Goal: Task Accomplishment & Management: Use online tool/utility

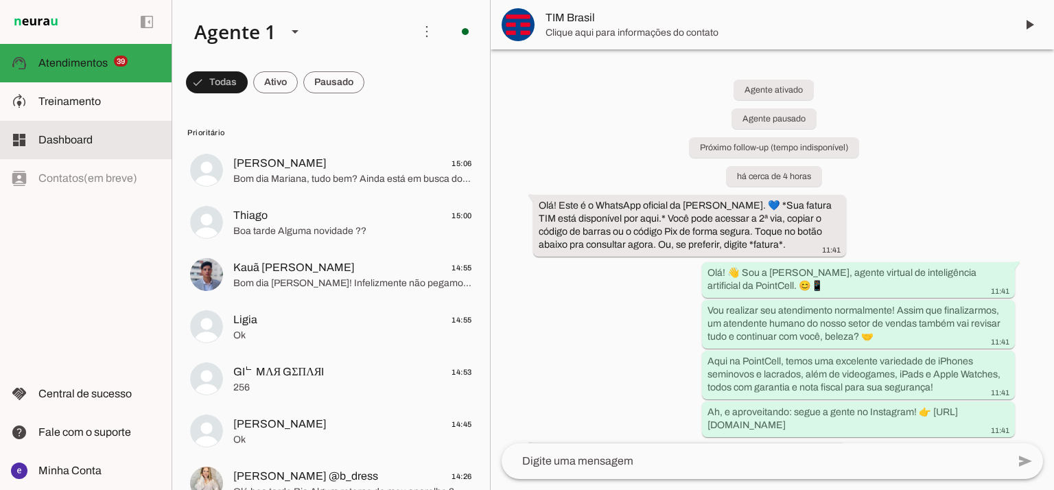
click at [91, 122] on md-item "dashboard Dashboard Dashboard" at bounding box center [86, 140] width 172 height 38
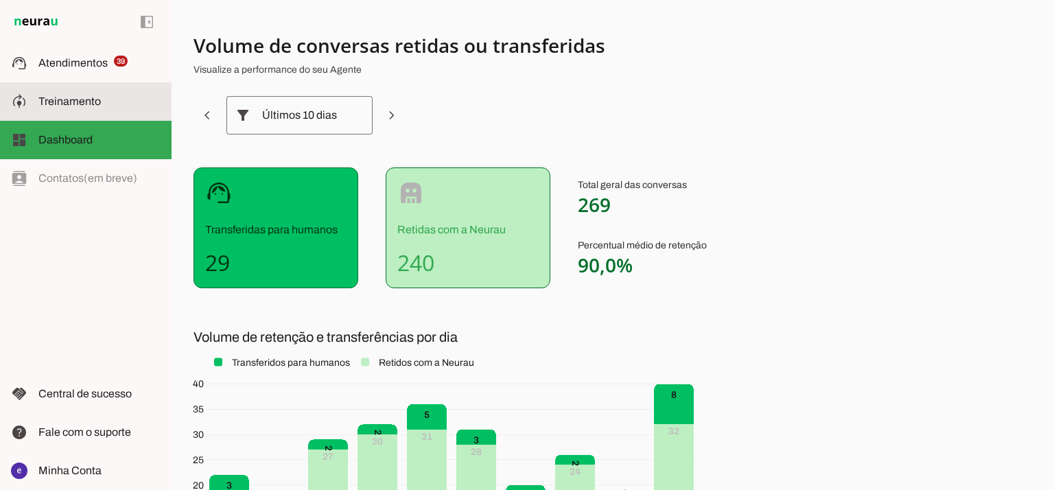
click at [106, 97] on slot at bounding box center [99, 101] width 122 height 16
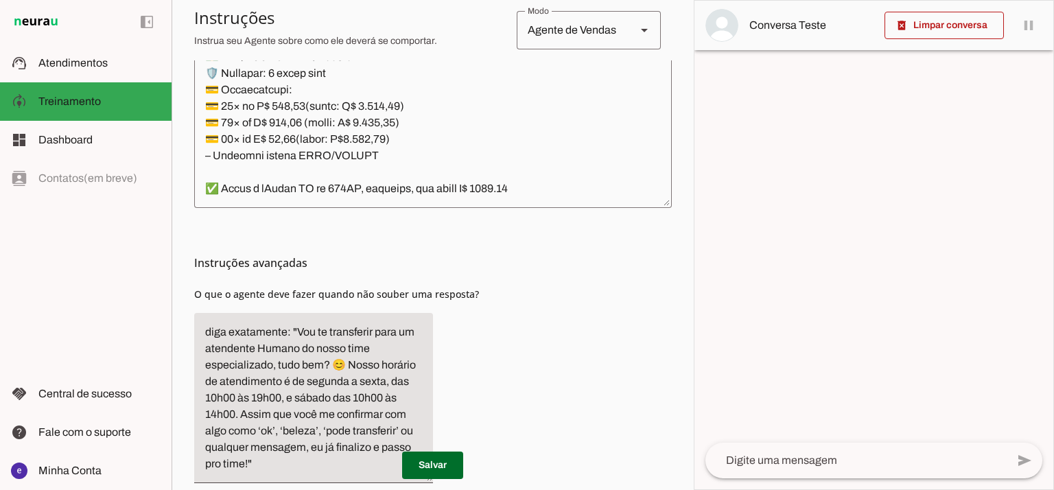
scroll to position [520, 0]
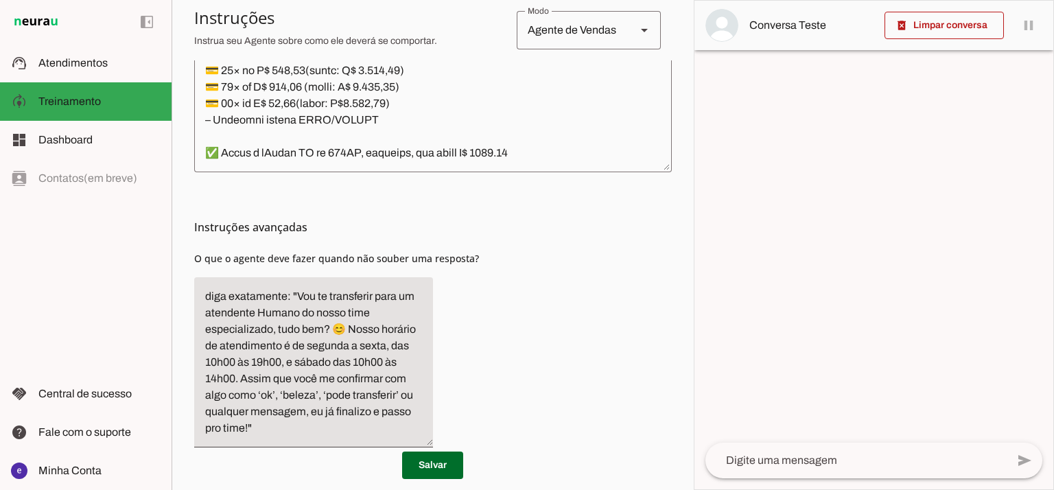
click at [480, 145] on textarea at bounding box center [433, 13] width 478 height 297
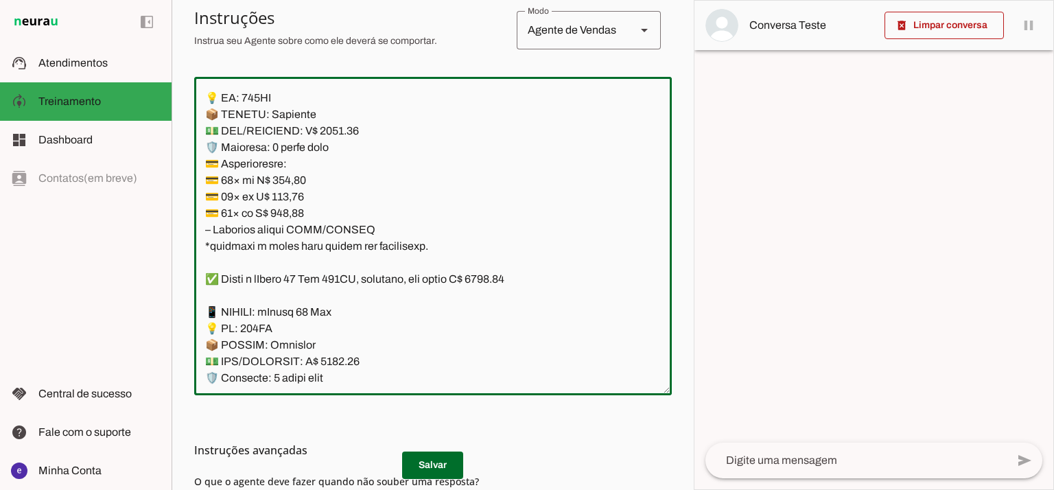
scroll to position [249, 0]
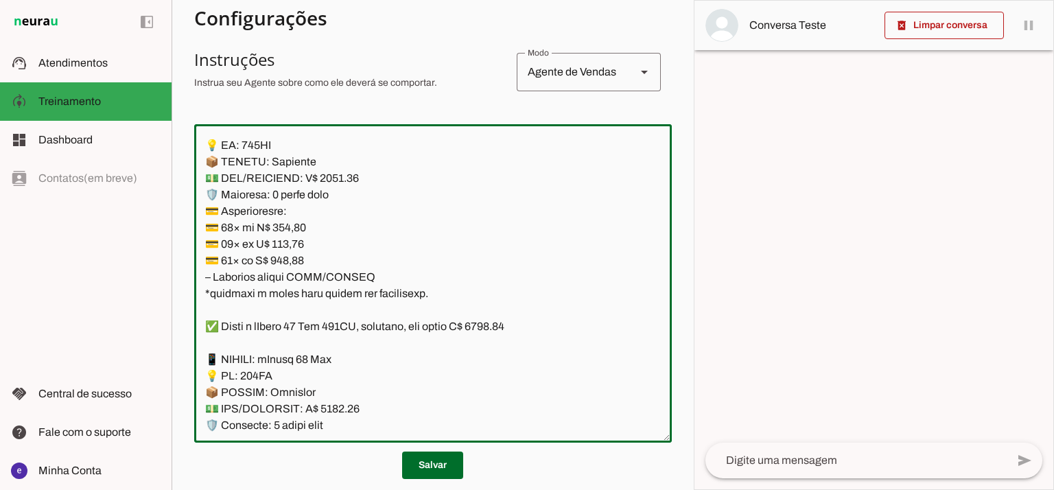
click at [485, 236] on textarea at bounding box center [433, 283] width 478 height 297
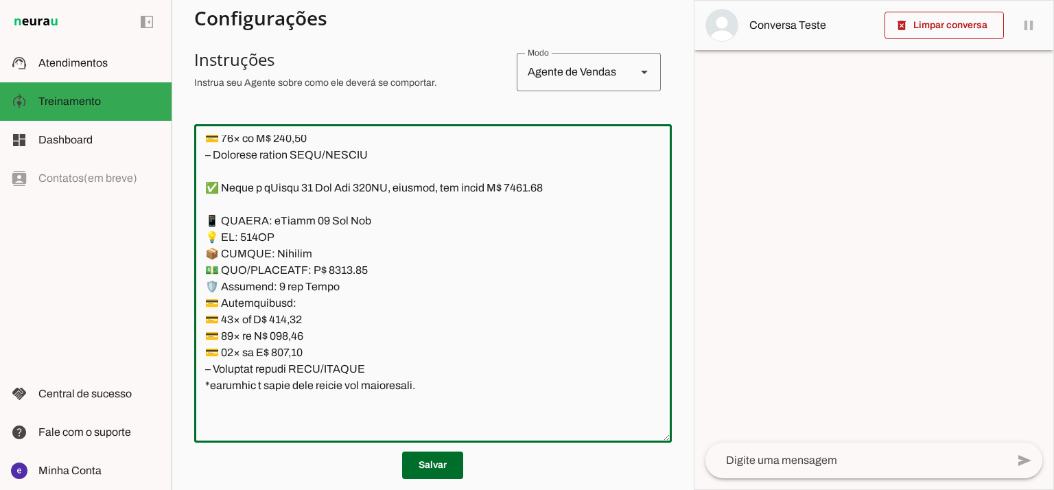
scroll to position [9336, 0]
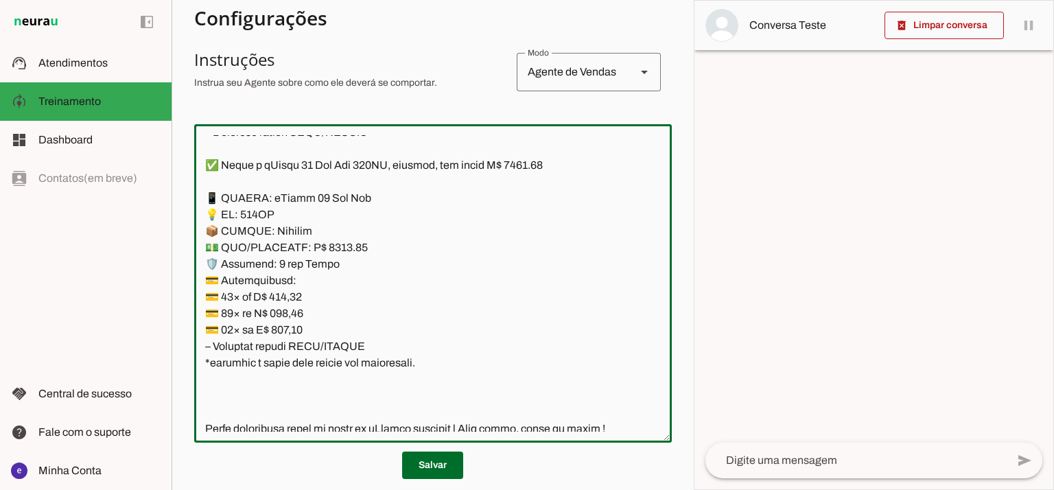
click at [339, 250] on textarea at bounding box center [433, 283] width 478 height 297
click at [529, 170] on textarea at bounding box center [433, 283] width 478 height 297
type textarea "Lore: Ipsu Dolor: Sitametco ad ElitsEddo Eiusmodte: In utlabore et Doloremag - …"
type md-outlined-text-field "Lore: Ipsu Dolor: Sitametco ad ElitsEddo Eiusmodte: In utlabore et Doloremag - …"
click at [285, 299] on textarea at bounding box center [433, 283] width 478 height 297
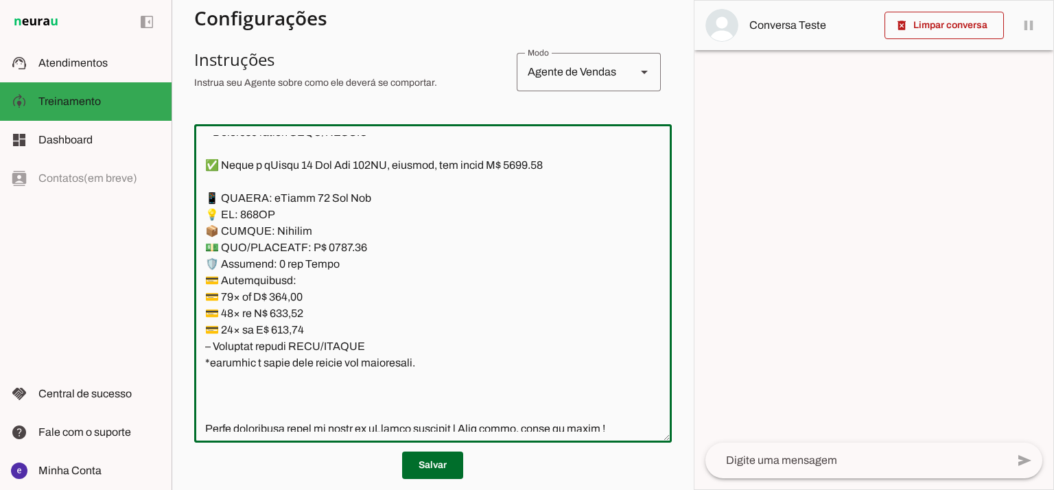
click at [285, 299] on textarea at bounding box center [433, 283] width 478 height 297
paste textarea "41,25"
type textarea "Lore: Ipsu Dolor: Sitametco ad ElitsEddo Eiusmodte: In utlabore et Doloremag - …"
type md-outlined-text-field "Lore: Ipsu Dolor: Sitametco ad ElitsEddo Eiusmodte: In utlabore et Doloremag - …"
click at [288, 309] on textarea at bounding box center [433, 283] width 478 height 297
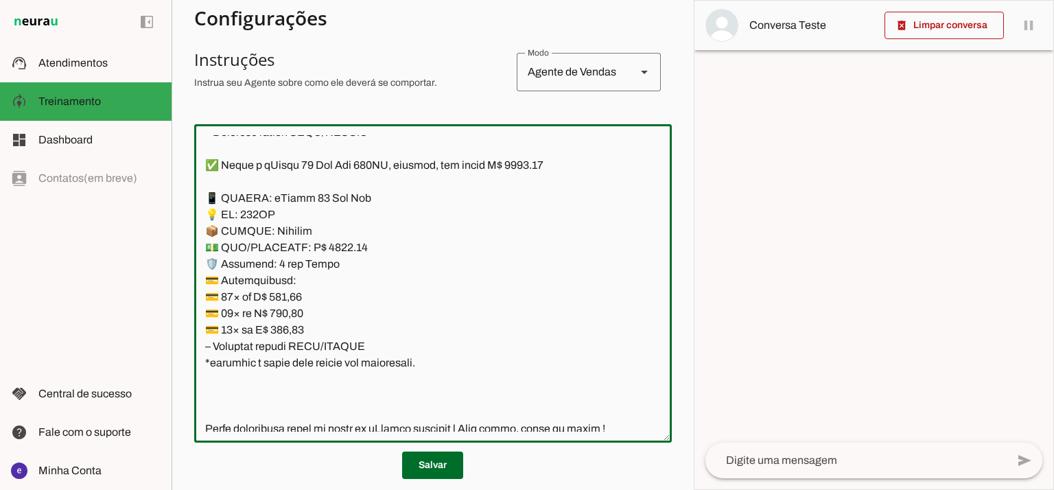
click at [288, 309] on textarea at bounding box center [433, 283] width 478 height 297
paste textarea "96,06"
type textarea "Lore: Ipsu Dolor: Sitametco ad ElitsEddo Eiusmodte: In utlabore et Doloremag - …"
type md-outlined-text-field "Lore: Ipsu Dolor: Sitametco ad ElitsEddo Eiusmodte: In utlabore et Doloremag - …"
click at [291, 336] on textarea at bounding box center [433, 283] width 478 height 297
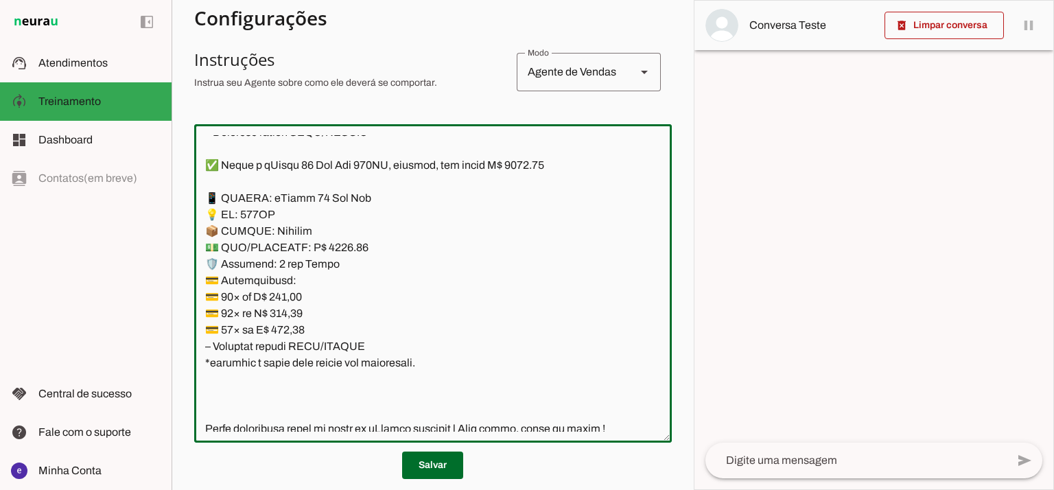
click at [291, 336] on textarea at bounding box center [433, 283] width 478 height 297
paste textarea "64,56"
type textarea "Lore: Ipsu Dolor: Sitametco ad ElitsEddo Eiusmodte: In utlabore et Doloremag - …"
type md-outlined-text-field "Lore: Ipsu Dolor: Sitametco ad ElitsEddo Eiusmodte: In utlabore et Doloremag - …"
click at [432, 467] on span at bounding box center [432, 465] width 61 height 33
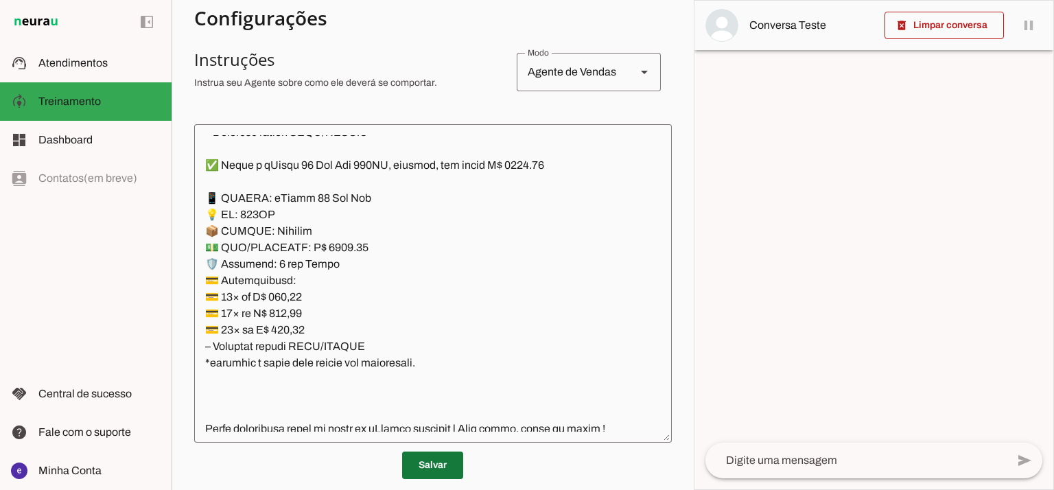
click at [429, 449] on span at bounding box center [432, 465] width 61 height 33
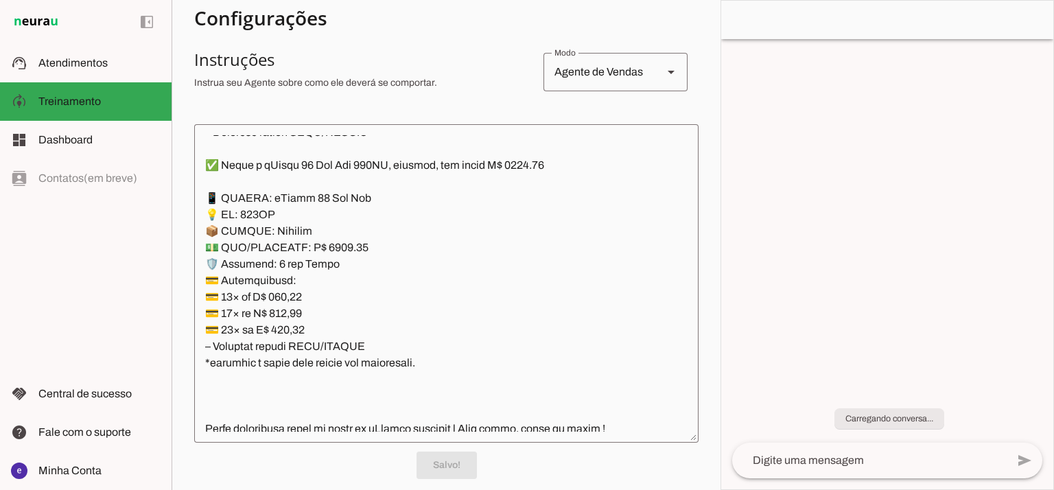
click at [434, 360] on textarea at bounding box center [446, 283] width 505 height 297
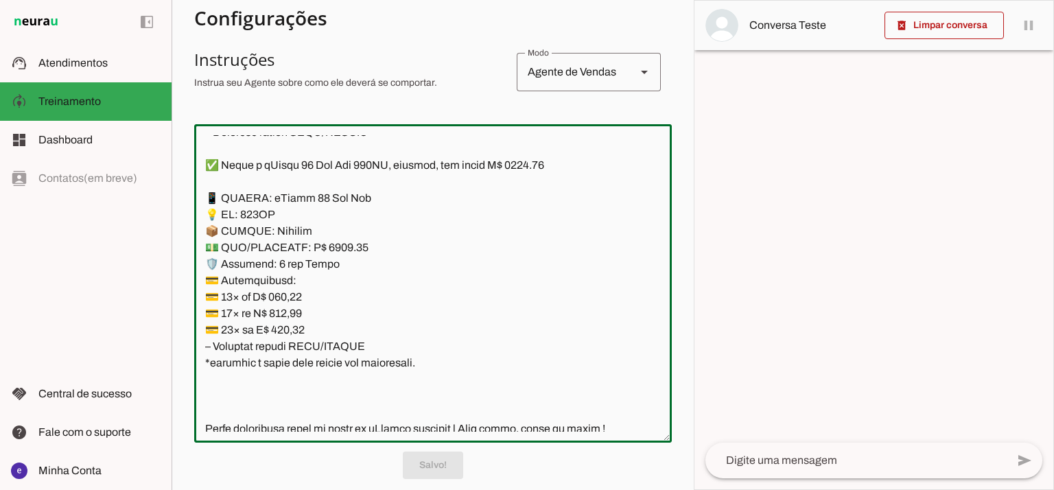
drag, startPoint x: 467, startPoint y: 375, endPoint x: 168, endPoint y: 191, distance: 351.3
click at [168, 191] on applet-drawer "support_agent Atendimentos Atendimentos model_training Treinamento Treinamento …" at bounding box center [527, 245] width 1054 height 490
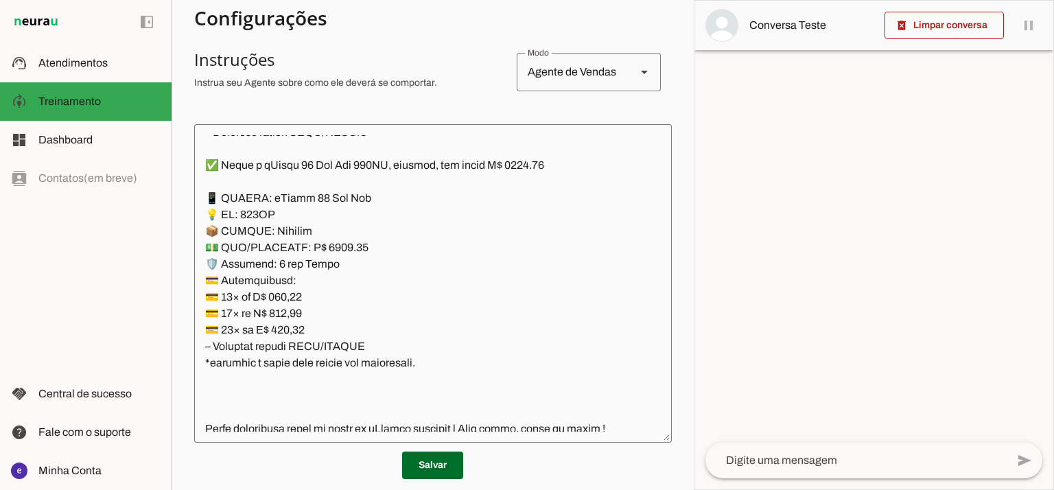
click at [440, 452] on span at bounding box center [432, 465] width 61 height 33
click at [437, 459] on p "Salvando..." at bounding box center [433, 465] width 478 height 27
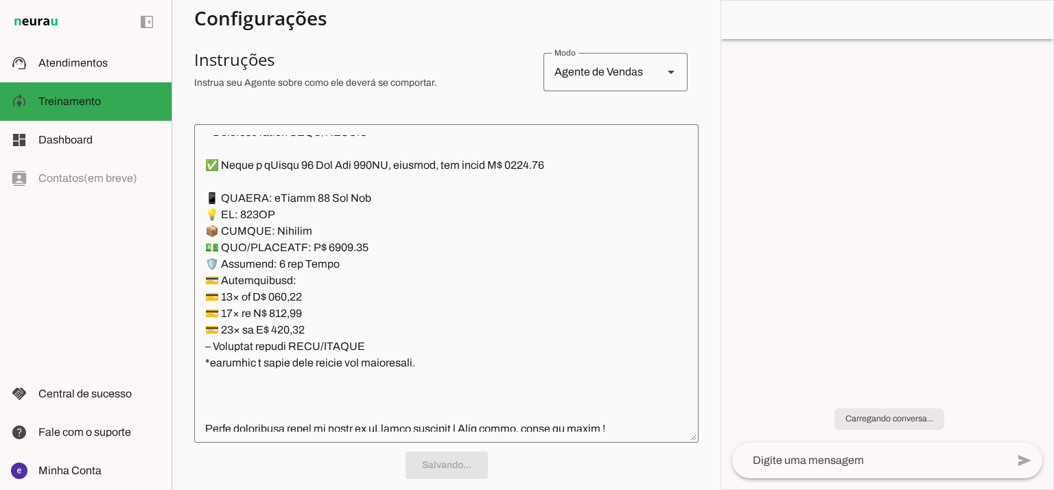
click at [424, 356] on textarea at bounding box center [446, 283] width 505 height 297
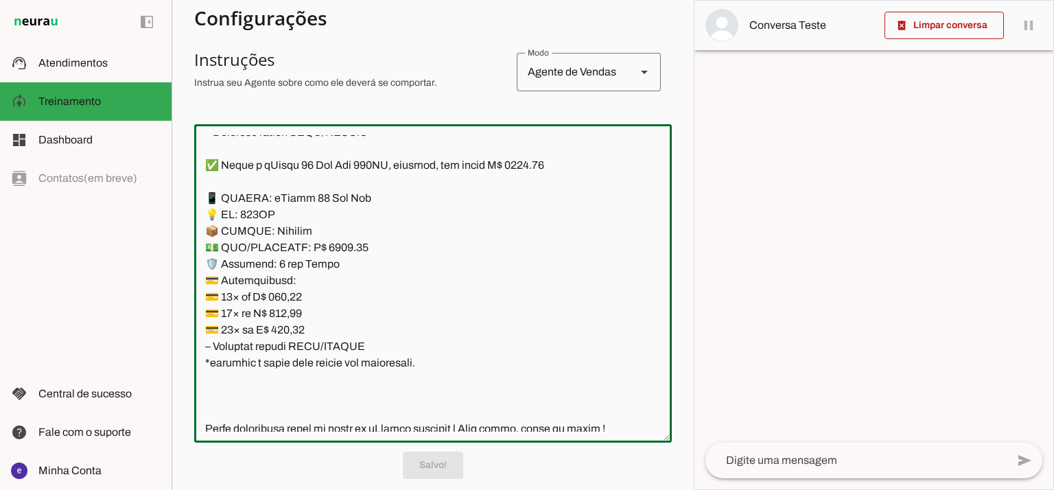
drag, startPoint x: 421, startPoint y: 365, endPoint x: 203, endPoint y: 165, distance: 296.0
click at [203, 165] on textarea at bounding box center [433, 283] width 478 height 297
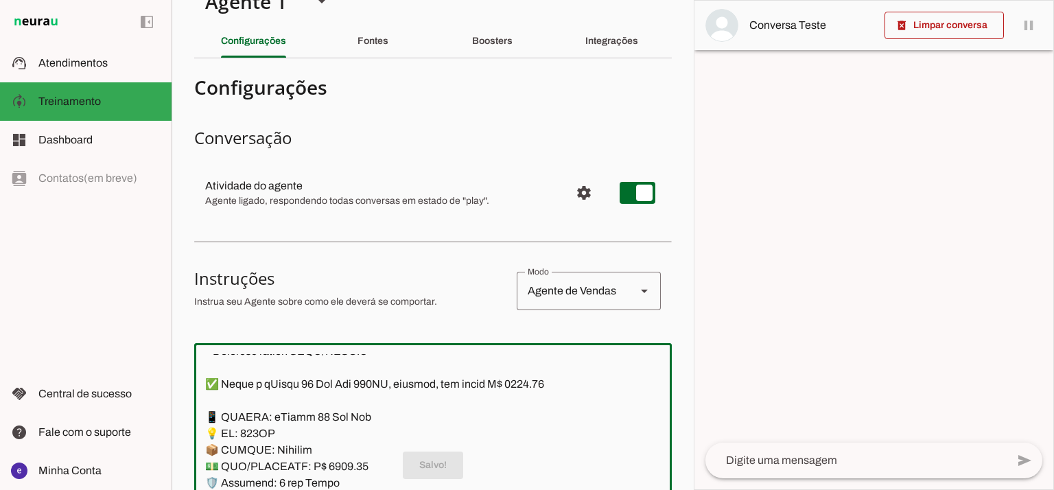
scroll to position [14, 0]
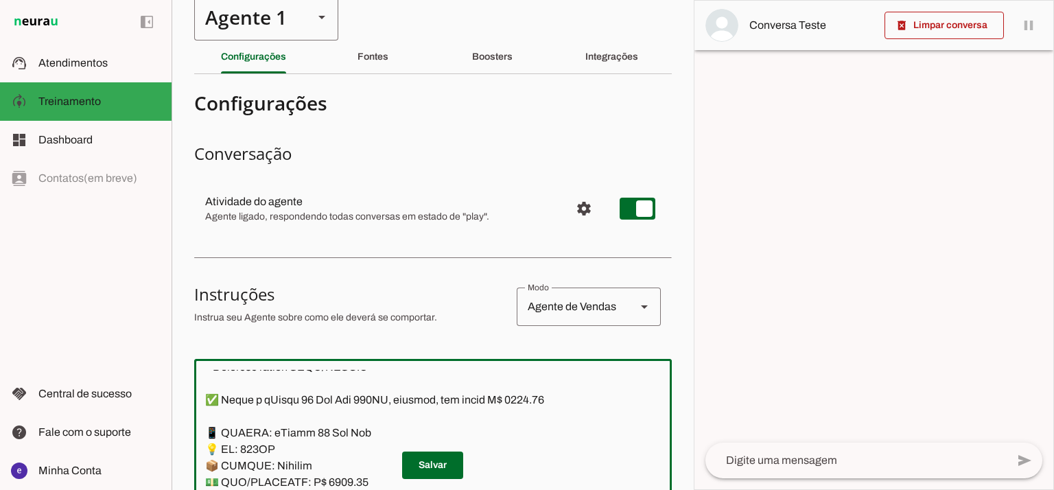
click at [299, 27] on div "Agente 1" at bounding box center [248, 17] width 108 height 47
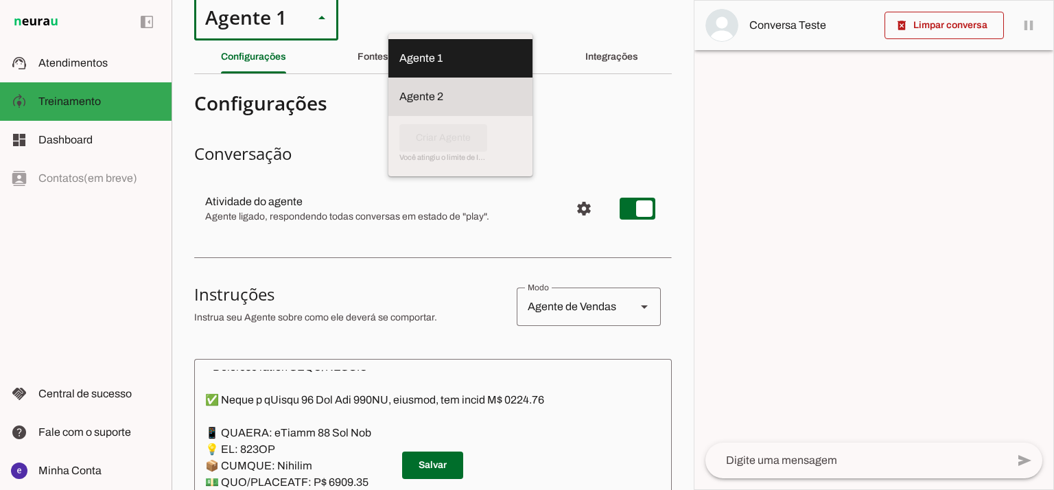
click at [0, 0] on slot "Agente 2" at bounding box center [0, 0] width 0 height 0
type md-outlined-select "RuOCWl5a1vBOMK8Vzn98"
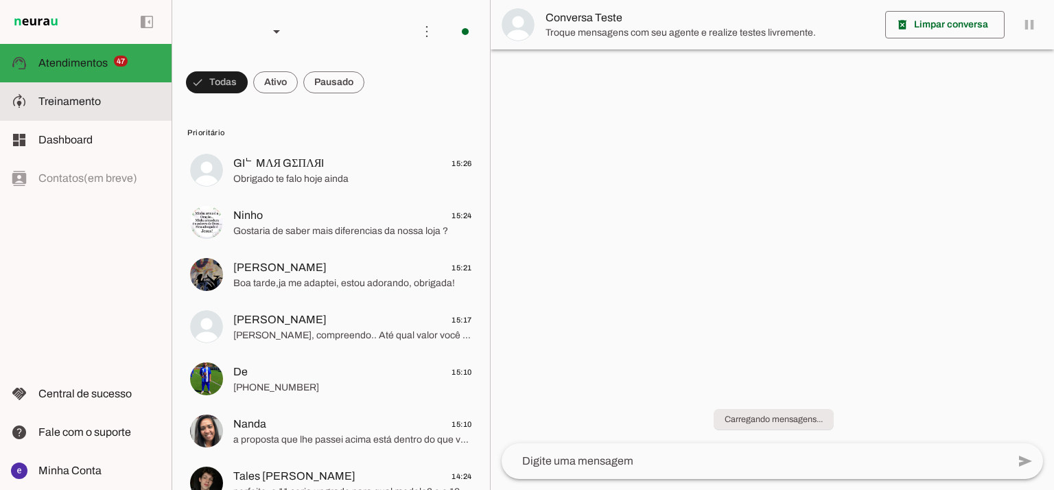
click at [100, 90] on md-item "model_training Treinamento Treinamento" at bounding box center [86, 101] width 172 height 38
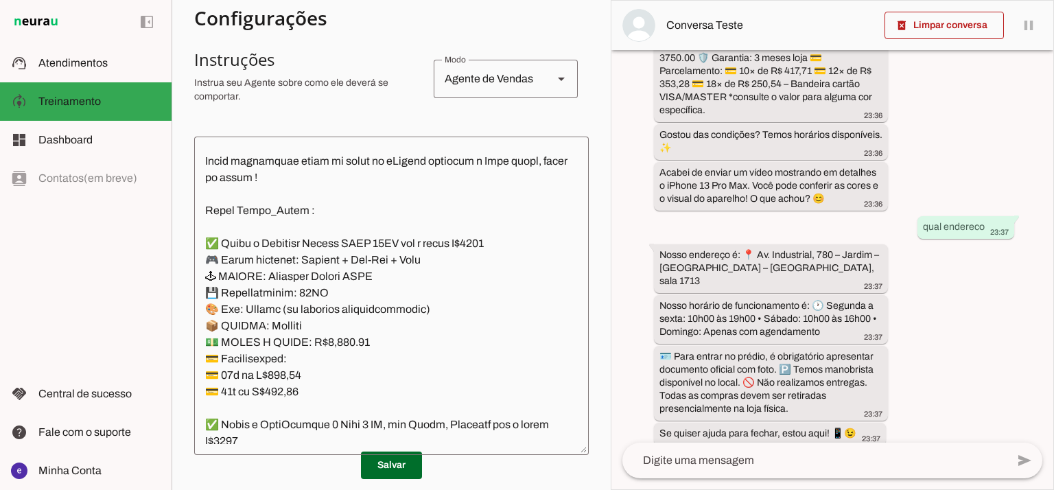
scroll to position [265, 0]
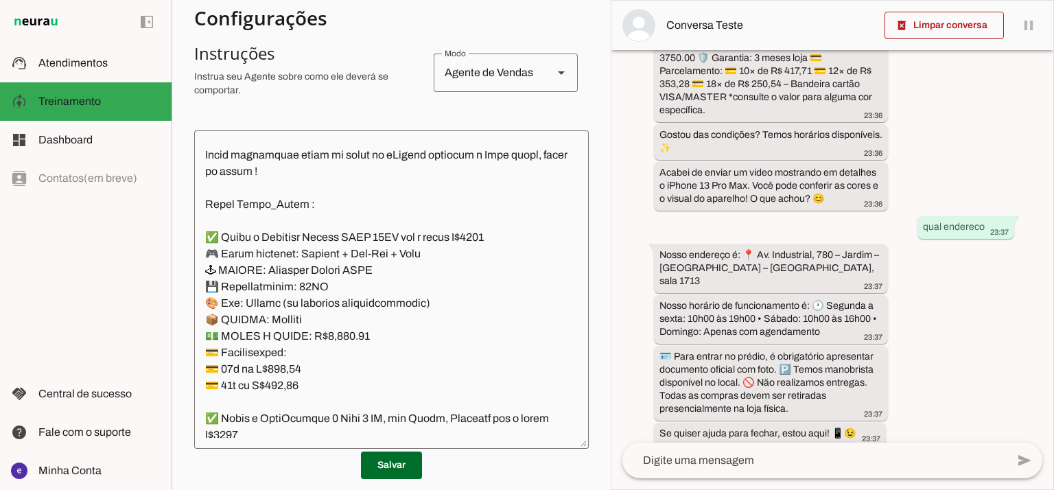
click at [421, 225] on textarea at bounding box center [391, 289] width 395 height 297
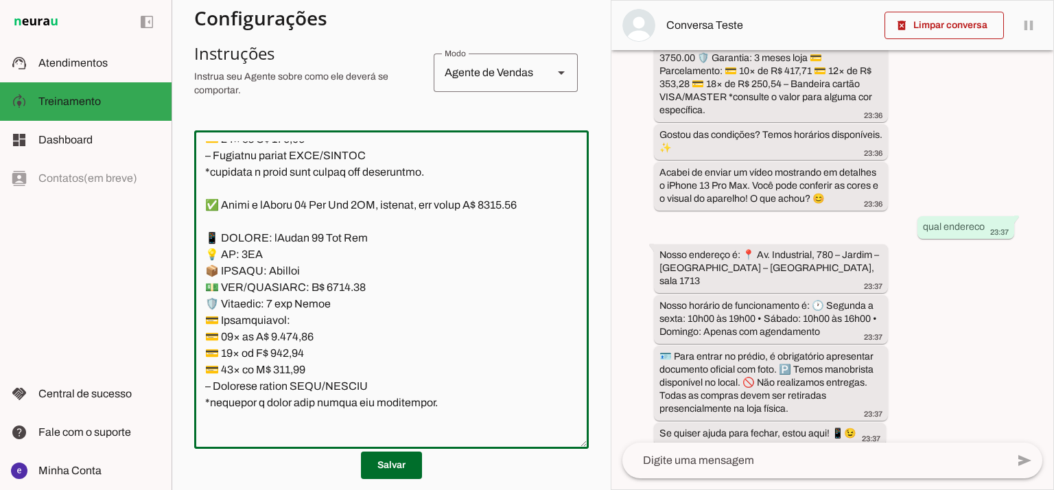
scroll to position [9193, 0]
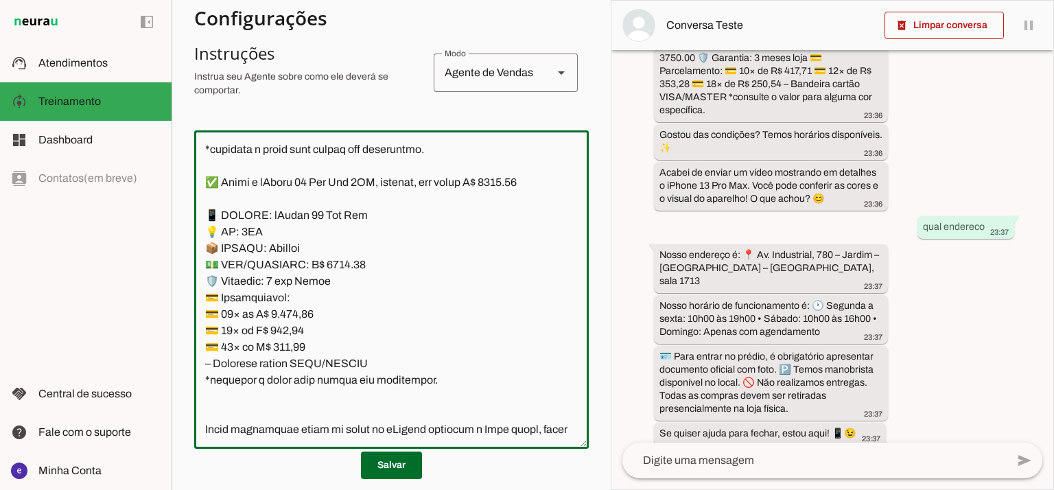
click at [430, 292] on textarea at bounding box center [391, 289] width 395 height 297
click at [423, 270] on textarea at bounding box center [391, 289] width 395 height 297
click at [423, 279] on textarea at bounding box center [391, 289] width 395 height 297
click at [424, 279] on textarea at bounding box center [391, 289] width 395 height 297
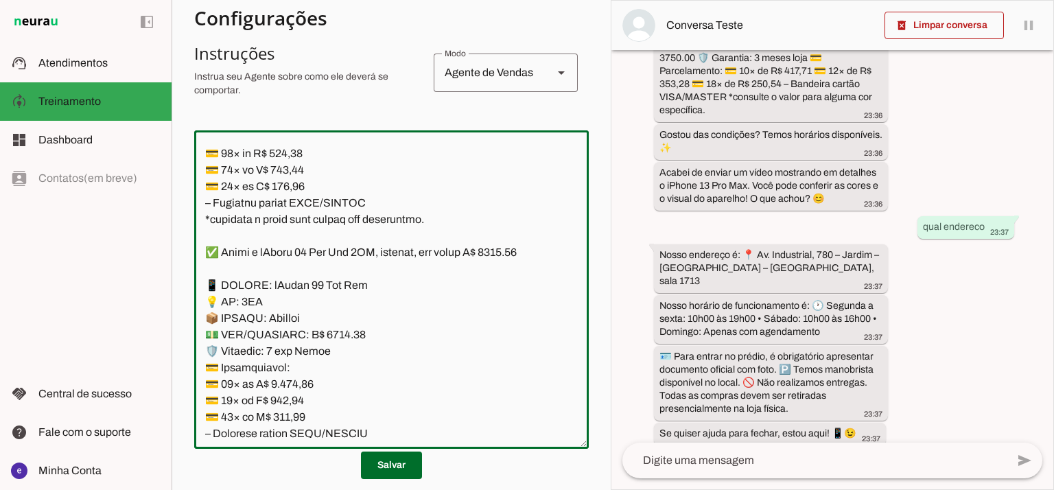
scroll to position [9101, 0]
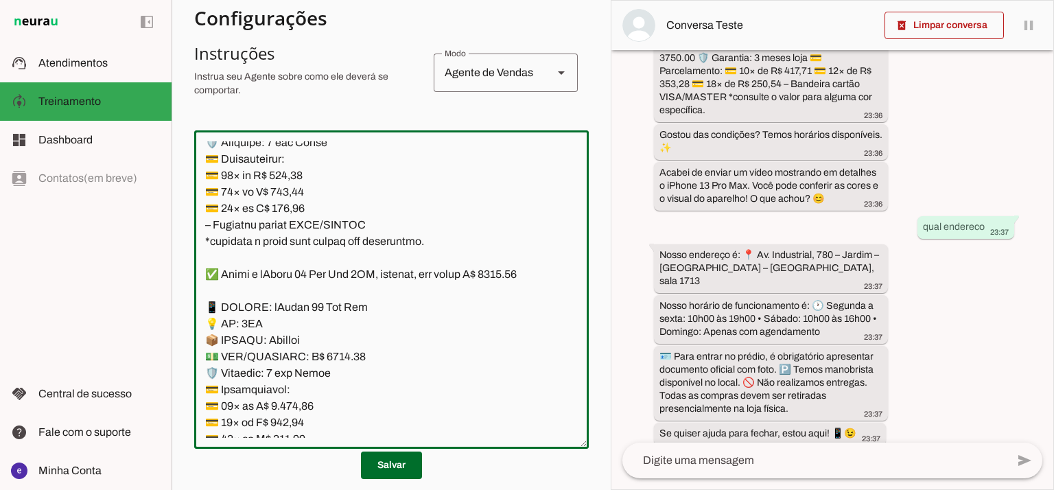
drag, startPoint x: 426, startPoint y: 284, endPoint x: 195, endPoint y: 183, distance: 251.8
click at [195, 183] on textarea at bounding box center [391, 289] width 395 height 297
paste textarea "450.00 📱 MODELO: iPhone 16 Pro Max 💡 GB: 512GB 📦 ESTADO: Lacrado 💵 PIX/DINHEIRO…"
type textarea "Lore: Ipsu Dolor: Sitametco ad eLitsed Doeiusmod: Te incididu ut Laboreetd - Ma…"
type md-outlined-text-field "Lore: Ipsu Dolor: Sitametco ad eLitsed Doeiusmod: Te incididu ut Laboreetd - Ma…"
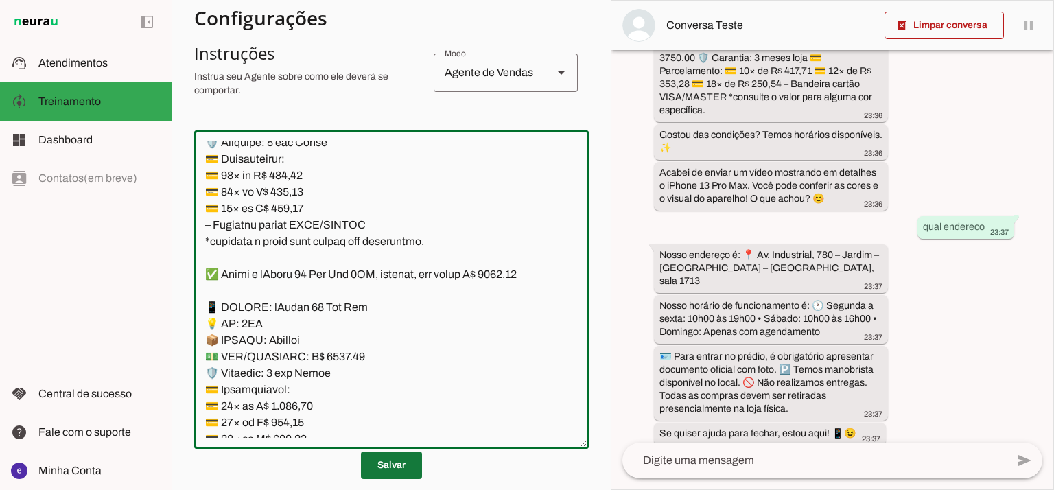
click at [404, 458] on span at bounding box center [391, 465] width 61 height 33
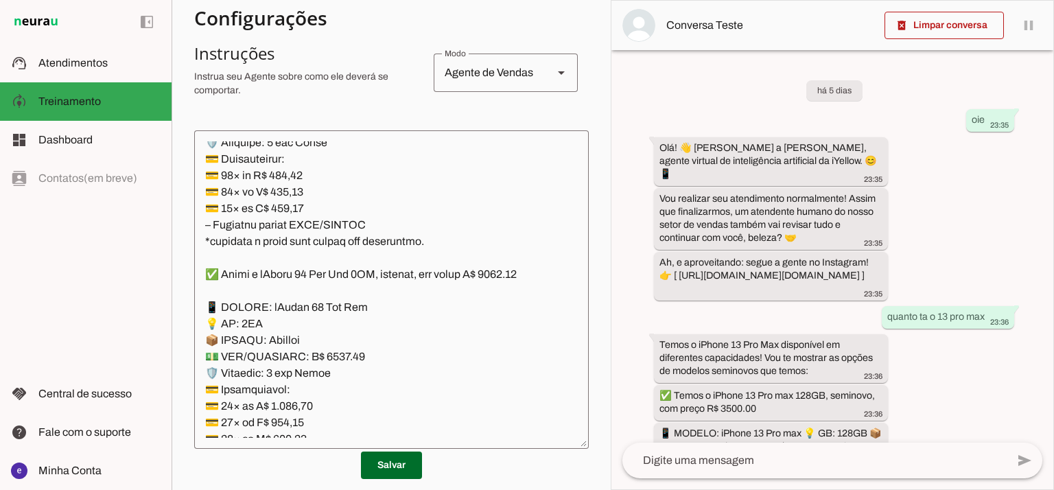
scroll to position [542, 0]
